Goal: Transaction & Acquisition: Purchase product/service

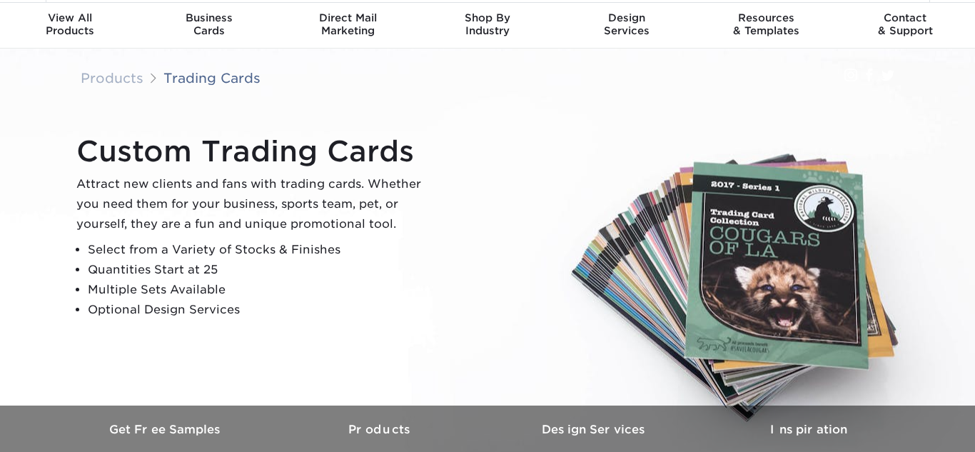
scroll to position [2, 0]
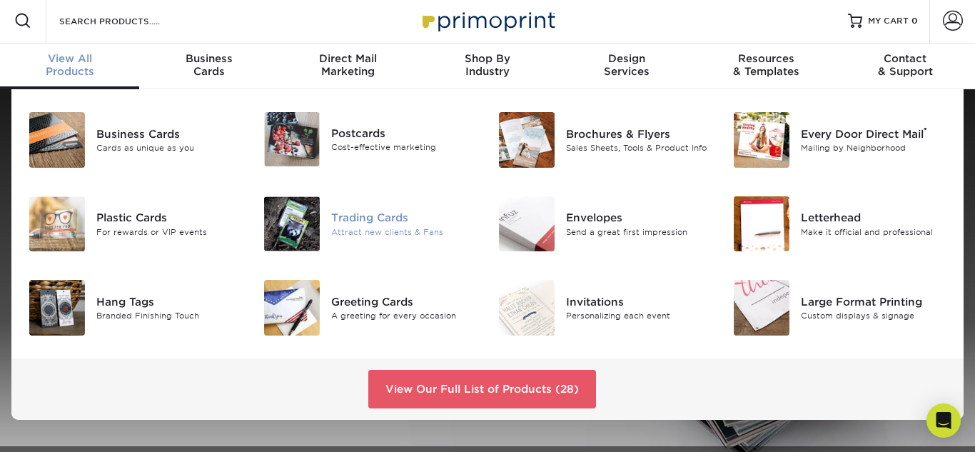
click at [351, 228] on div "Attract new clients & Fans" at bounding box center [404, 232] width 146 height 12
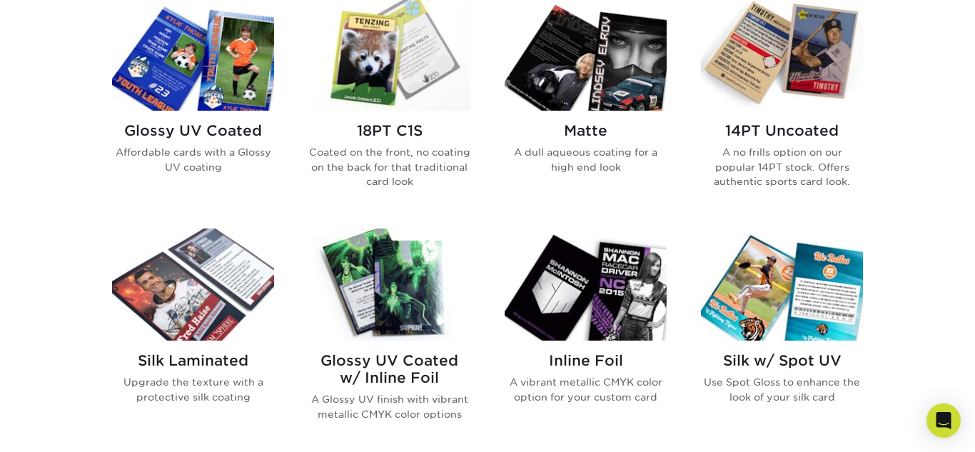
scroll to position [712, 0]
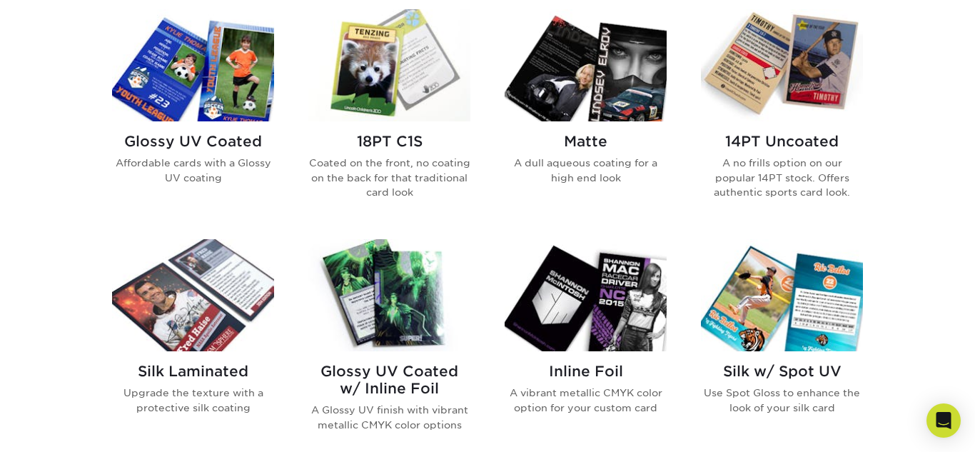
click at [246, 141] on h2 "Glossy UV Coated" at bounding box center [193, 141] width 162 height 17
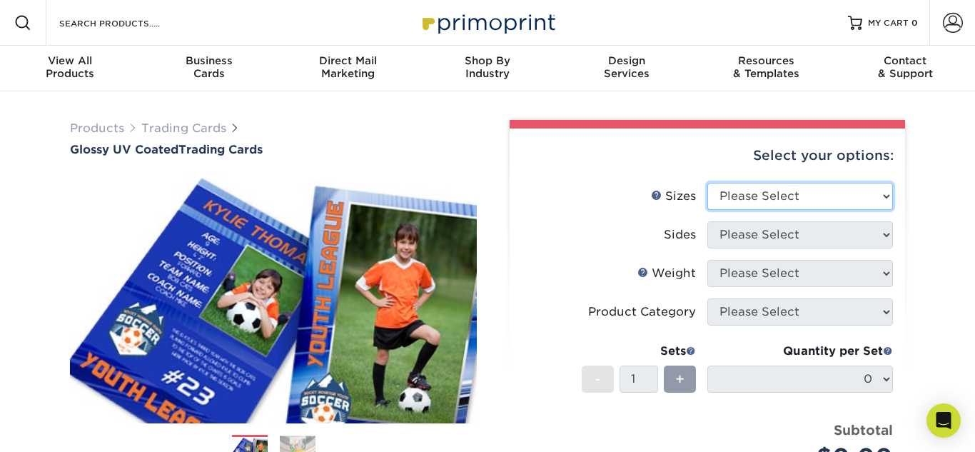
click at [884, 196] on select "Please Select 2.5" x 3.5"" at bounding box center [800, 196] width 186 height 27
select select "2.50x3.50"
click at [707, 183] on select "Please Select 2.5" x 3.5"" at bounding box center [800, 196] width 186 height 27
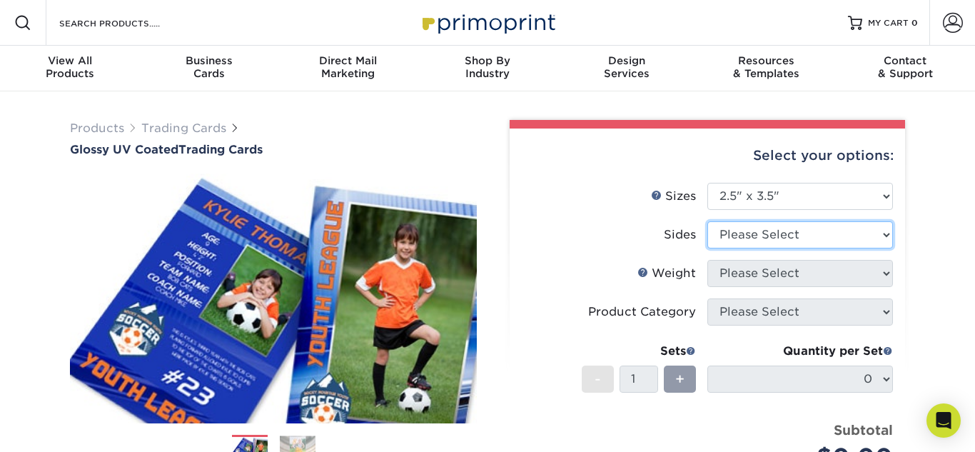
click at [888, 232] on select "Please Select Print Both Sides Print Front Only" at bounding box center [800, 234] width 186 height 27
select select "13abbda7-1d64-4f25-8bb2-c179b224825d"
click at [707, 221] on select "Please Select Print Both Sides Print Front Only" at bounding box center [800, 234] width 186 height 27
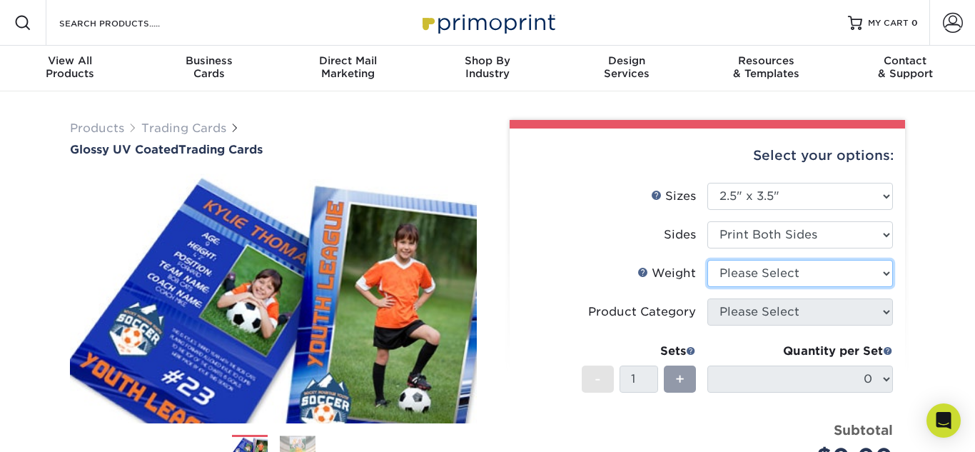
click at [887, 274] on select "Please Select 16PT 14PT 18PT C1S" at bounding box center [800, 273] width 186 height 27
select select "16PT"
click at [707, 260] on select "Please Select 16PT 14PT 18PT C1S" at bounding box center [800, 273] width 186 height 27
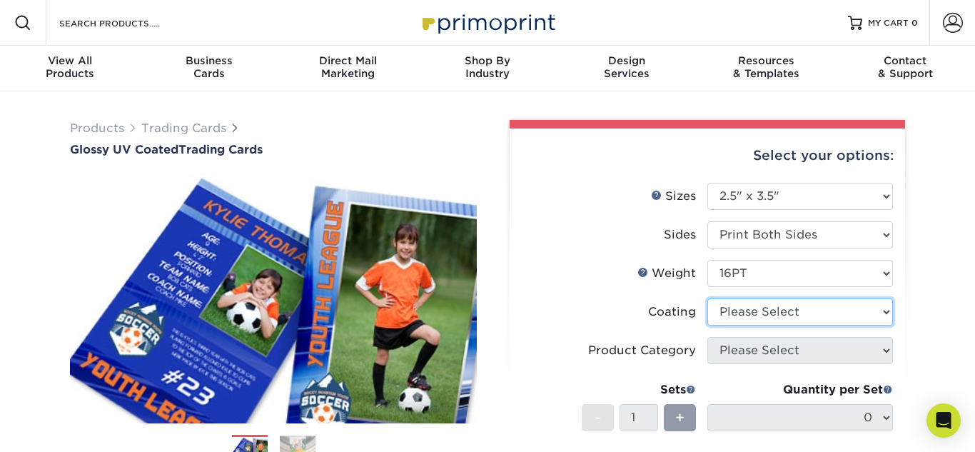
click at [831, 306] on select at bounding box center [800, 311] width 186 height 27
select select "ae367451-b2b8-45df-a344-0f05b6a12993"
click at [707, 298] on select at bounding box center [800, 311] width 186 height 27
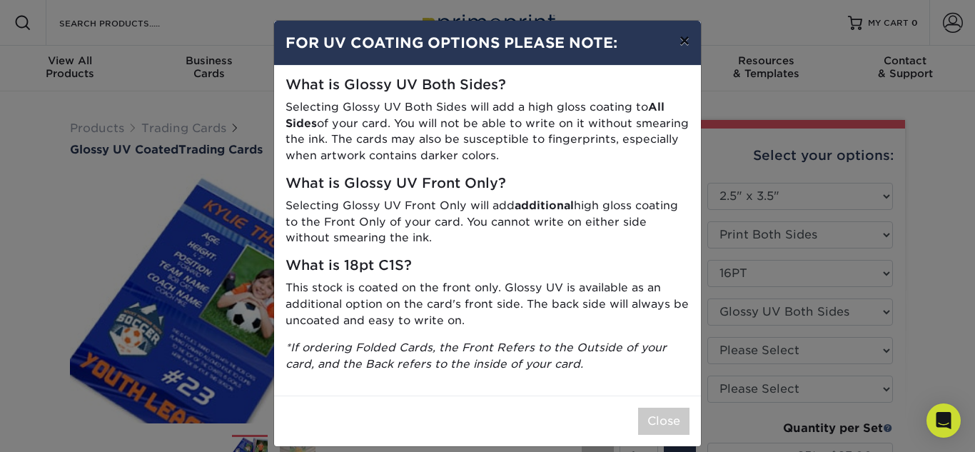
click at [687, 36] on button "×" at bounding box center [684, 41] width 33 height 40
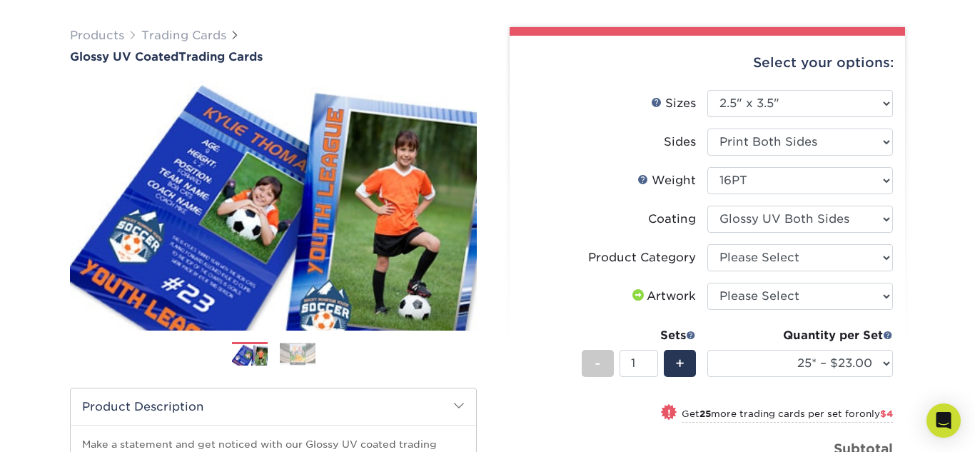
scroll to position [94, 0]
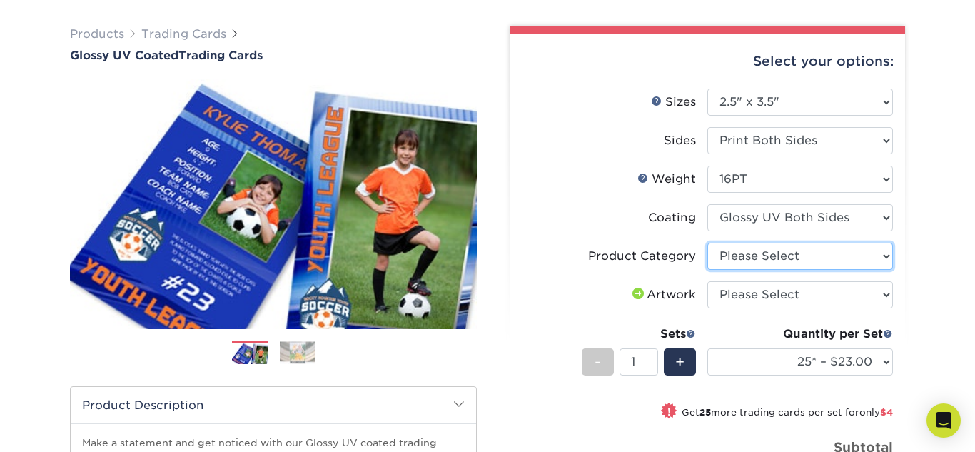
click at [871, 251] on select "Please Select Trading Cards" at bounding box center [800, 256] width 186 height 27
select select "c2f9bce9-36c2-409d-b101-c29d9d031e18"
click at [707, 243] on select "Please Select Trading Cards" at bounding box center [800, 256] width 186 height 27
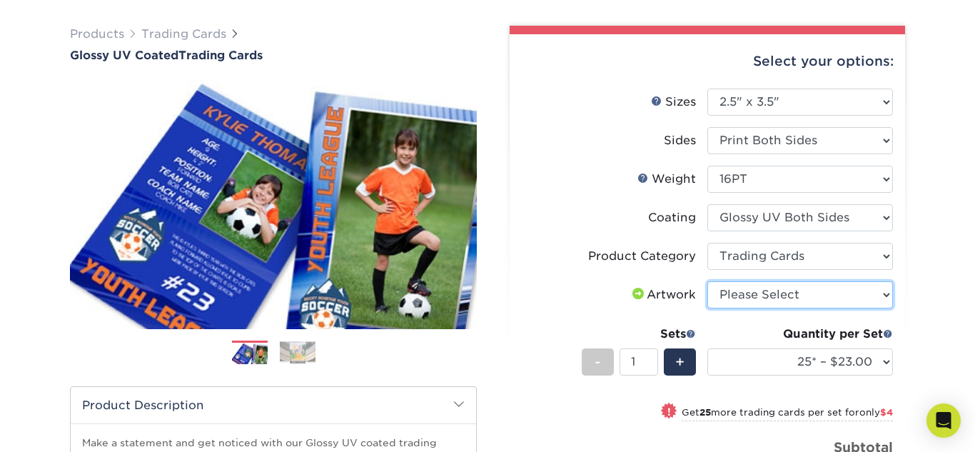
click at [854, 297] on select "Please Select I will upload files I need a design - $100" at bounding box center [800, 294] width 186 height 27
select select "upload"
click at [707, 281] on select "Please Select I will upload files I need a design - $100" at bounding box center [800, 294] width 186 height 27
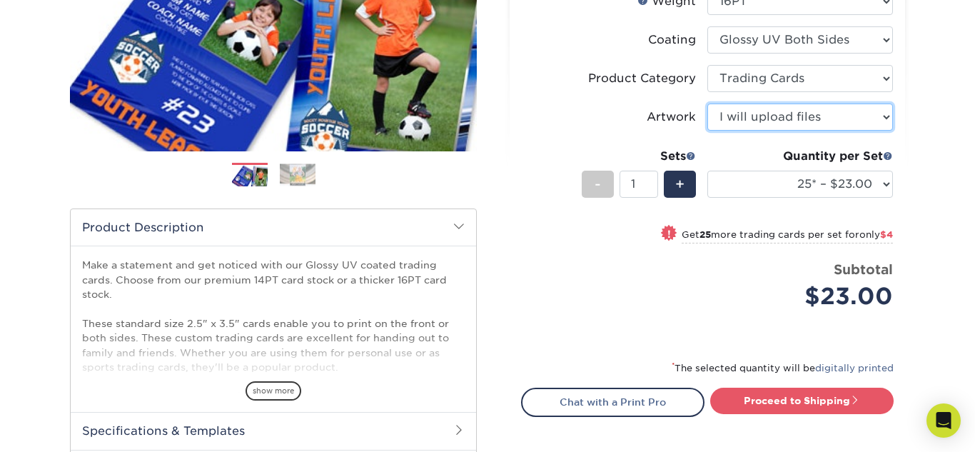
scroll to position [273, 0]
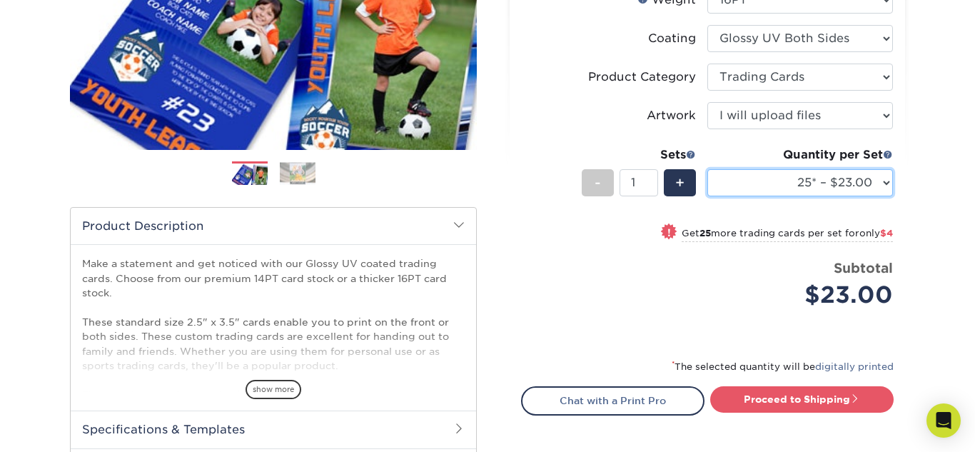
click at [884, 181] on select "25* – $23.00 50* – $27.00 75* – $33.00 100* – $37.00 250* – $47.00 500 – $58.00…" at bounding box center [800, 182] width 186 height 27
click at [707, 169] on select "25* – $23.00 50* – $27.00 75* – $33.00 100* – $37.00 250* – $47.00 500 – $58.00…" at bounding box center [800, 182] width 186 height 27
